Goal: Navigation & Orientation: Find specific page/section

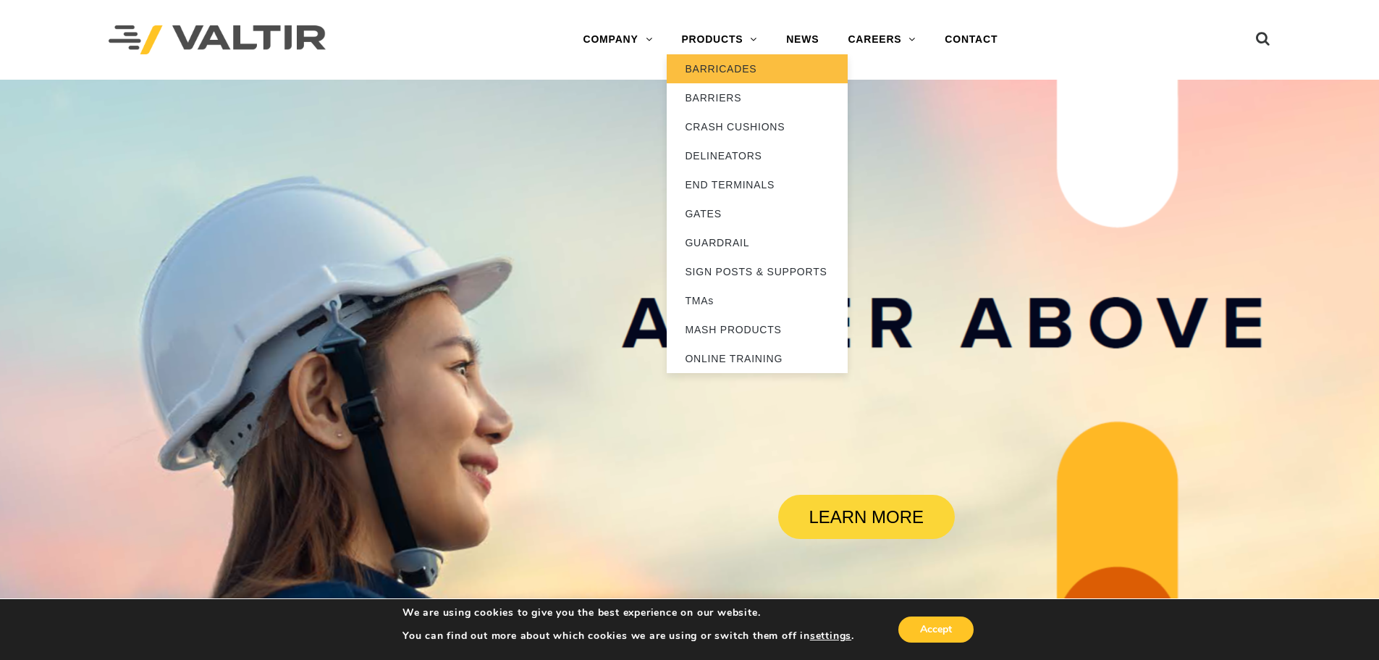
click at [737, 63] on link "BARRICADES" at bounding box center [757, 68] width 181 height 29
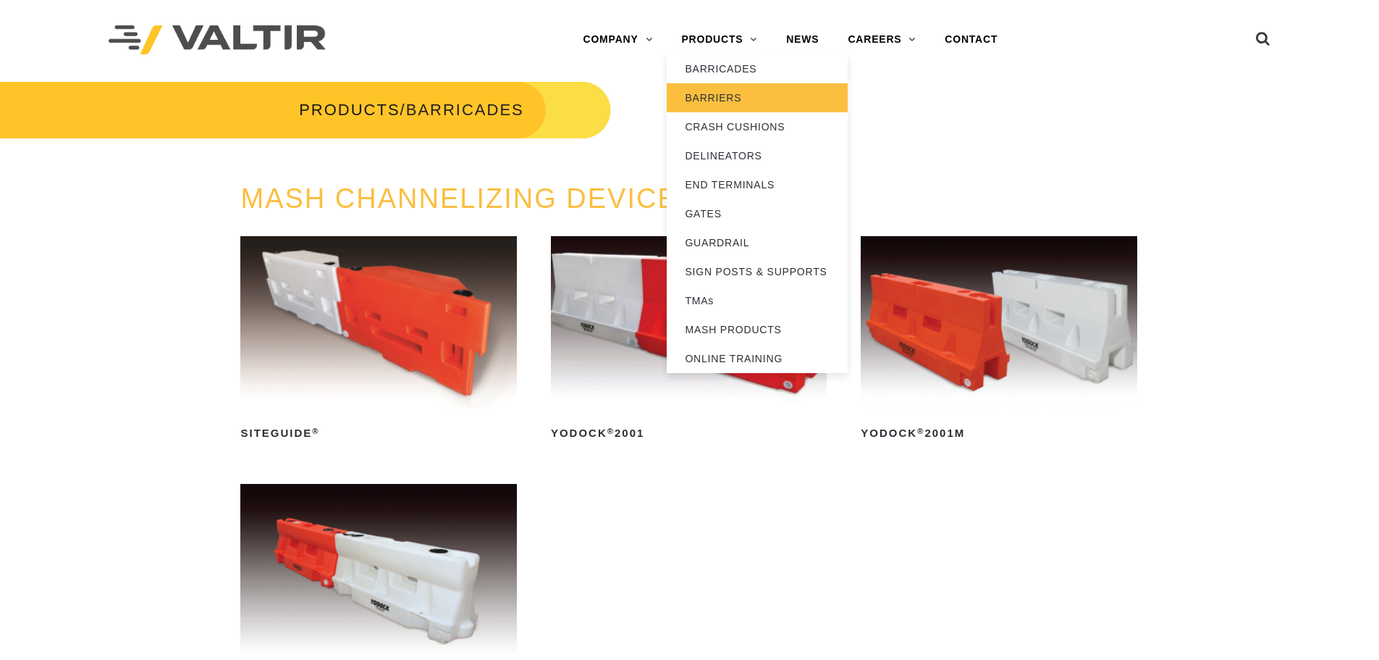
click at [735, 104] on link "BARRIERS" at bounding box center [757, 97] width 181 height 29
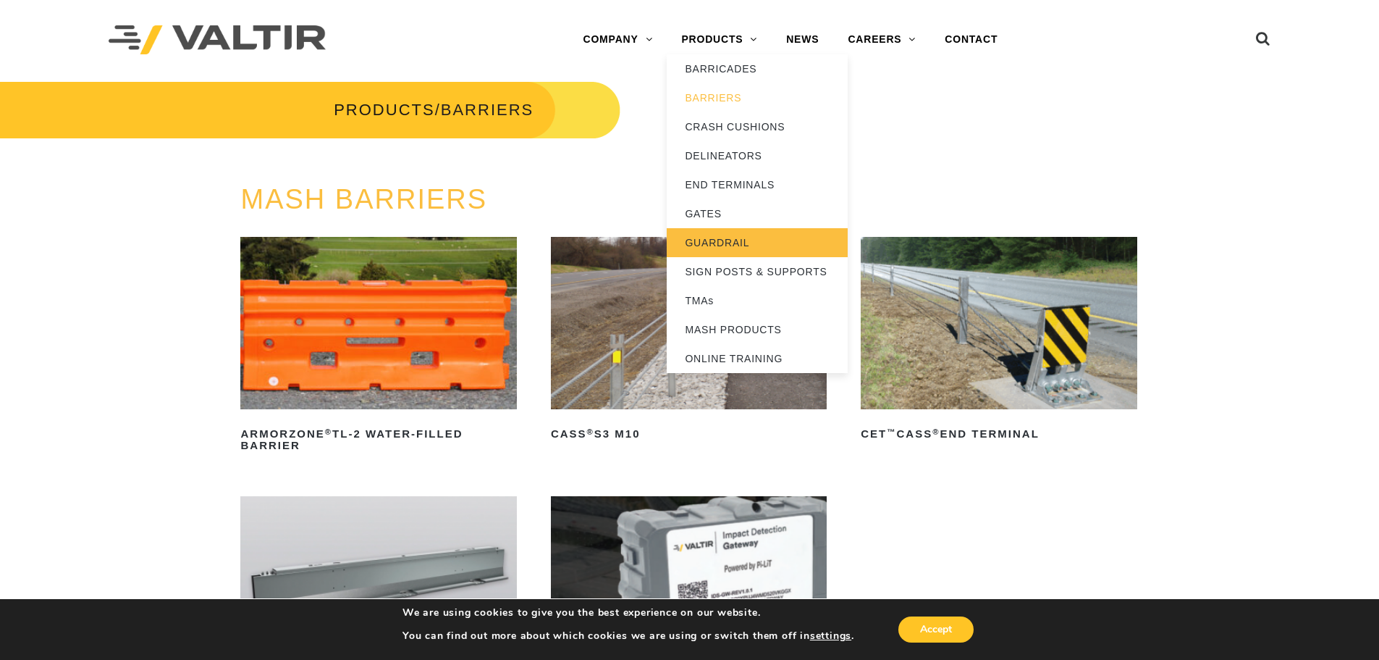
click at [720, 237] on link "GUARDRAIL" at bounding box center [757, 242] width 181 height 29
